Goal: Task Accomplishment & Management: Use online tool/utility

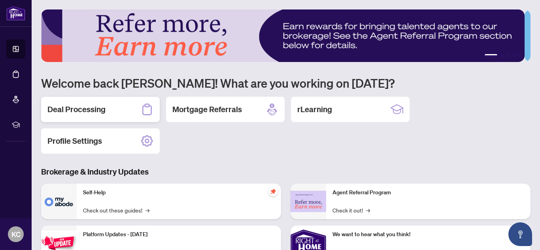
click at [81, 107] on h2 "Deal Processing" at bounding box center [76, 109] width 58 height 11
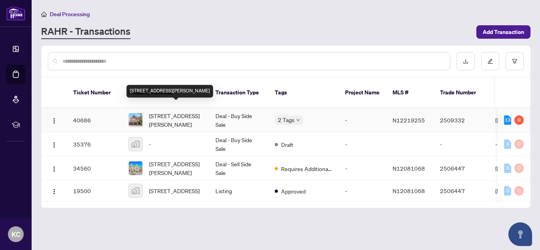
click at [170, 112] on span "[STREET_ADDRESS][PERSON_NAME]" at bounding box center [176, 120] width 54 height 17
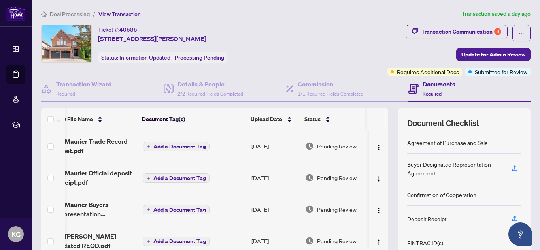
scroll to position [0, 20]
click at [376, 148] on img "button" at bounding box center [379, 147] width 6 height 6
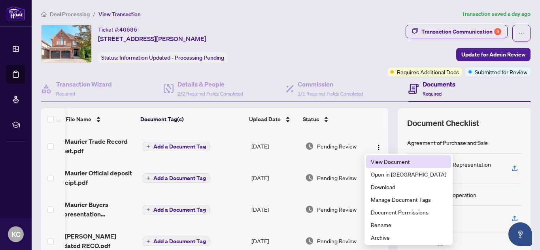
click at [392, 164] on span "View Document" at bounding box center [409, 161] width 76 height 9
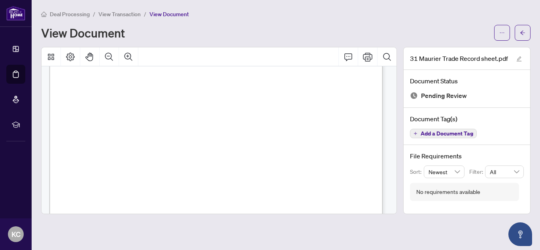
scroll to position [132, 0]
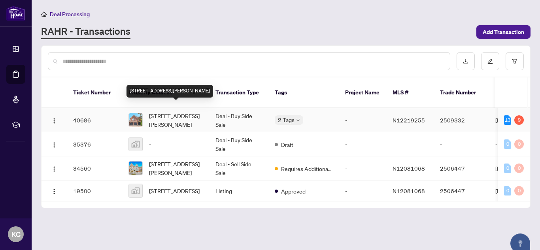
click at [165, 112] on span "[STREET_ADDRESS][PERSON_NAME]" at bounding box center [176, 120] width 54 height 17
